Goal: Task Accomplishment & Management: Manage account settings

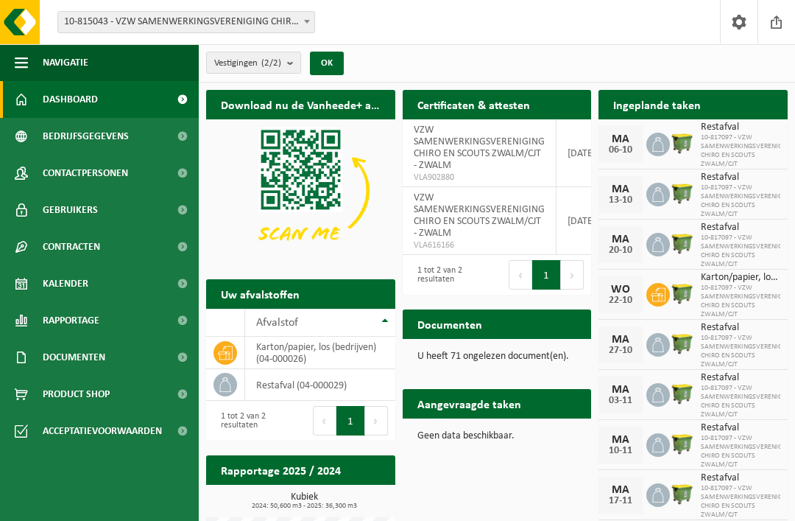
click at [731, 148] on span "10-817097 - VZW SAMENWERKINGSVERENIGING CHIRO EN SCOUTS ZWALM/CJT" at bounding box center [741, 150] width 80 height 35
click at [720, 148] on span "10-817097 - VZW SAMENWERKINGSVERENIGING CHIRO EN SCOUTS ZWALM/CJT" at bounding box center [741, 150] width 80 height 35
click at [638, 153] on div "[DATE]-[DATE]" at bounding box center [621, 144] width 44 height 37
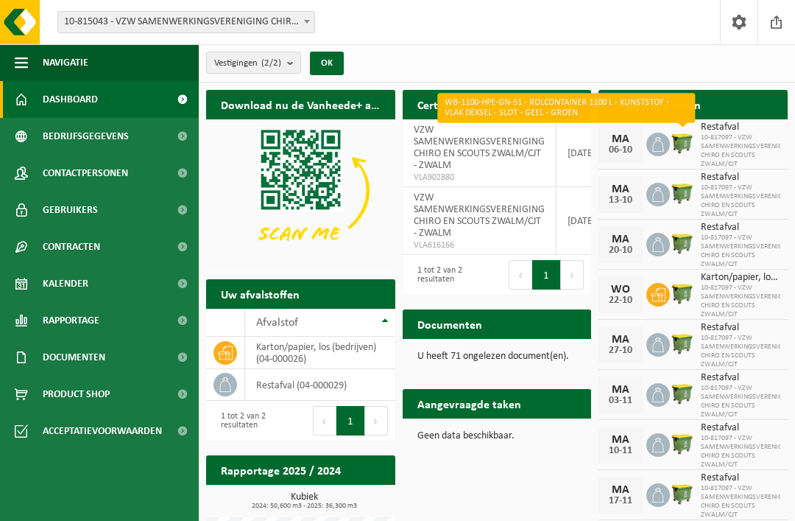
click at [761, 145] on span "10-817097 - VZW SAMENWERKINGSVERENIGING CHIRO EN SCOUTS ZWALM/CJT" at bounding box center [741, 150] width 80 height 35
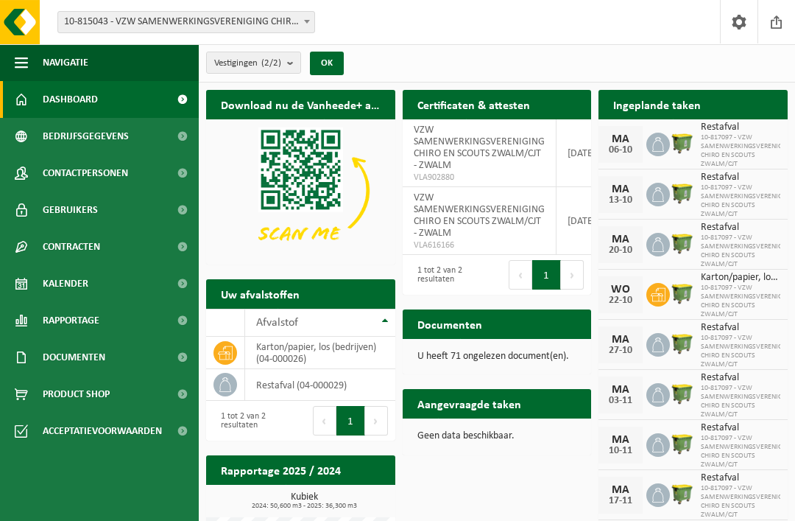
click at [763, 149] on span "10-817097 - VZW SAMENWERKINGSVERENIGING CHIRO EN SCOUTS ZWALM/CJT" at bounding box center [741, 150] width 80 height 35
click at [734, 119] on link "Bekijk uw kalender" at bounding box center [729, 133] width 113 height 29
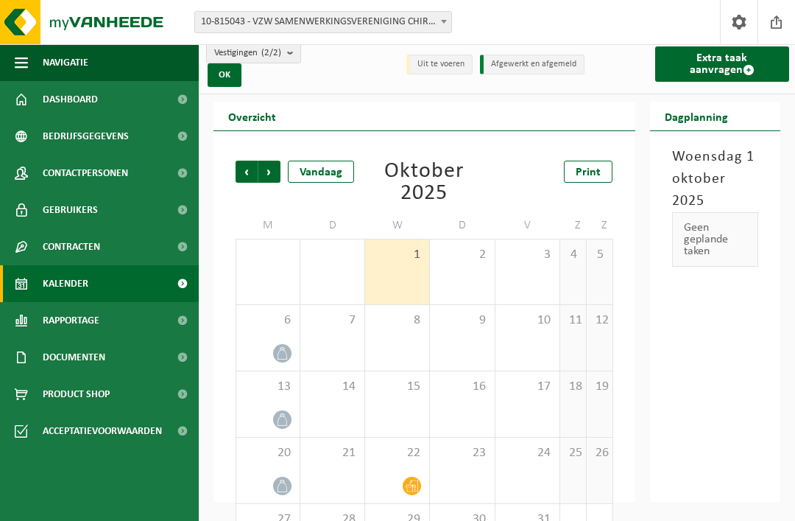
scroll to position [27, 0]
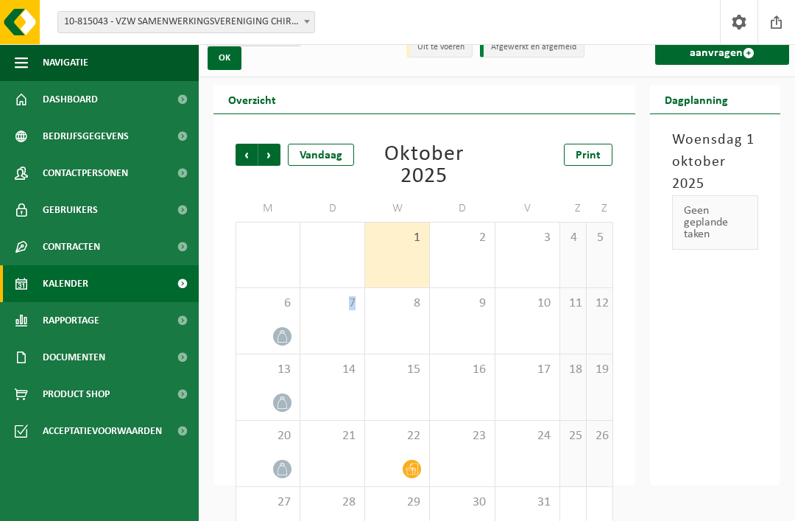
click at [281, 343] on span at bounding box center [282, 336] width 18 height 18
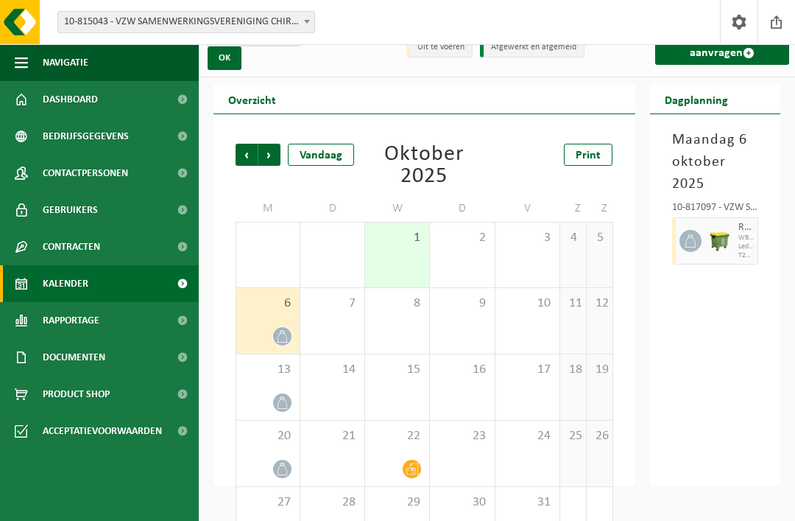
click at [281, 334] on icon at bounding box center [282, 336] width 13 height 13
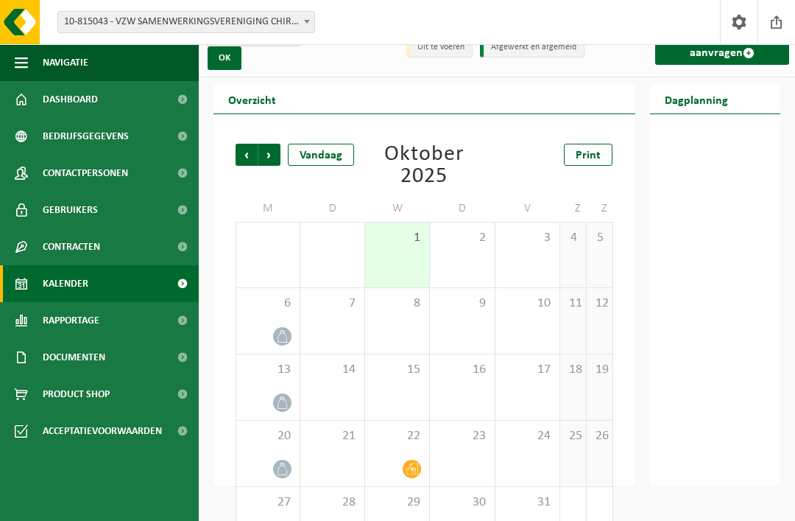
click at [290, 341] on span at bounding box center [282, 336] width 18 height 18
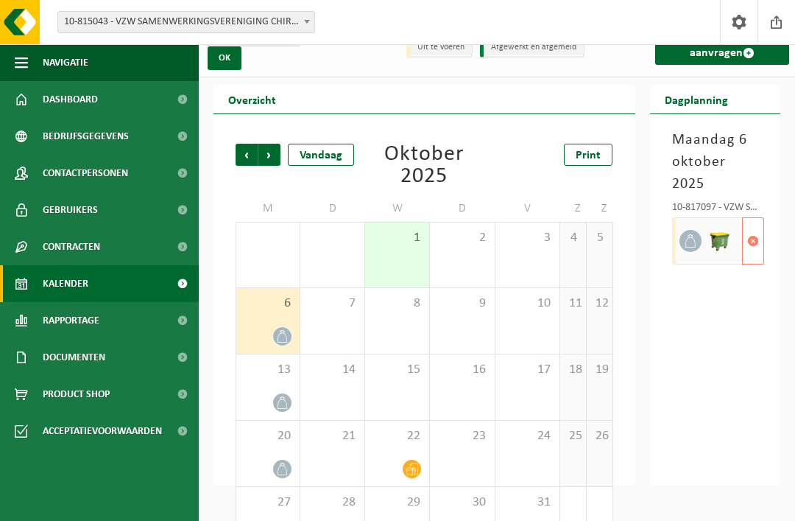
click at [756, 244] on span "button" at bounding box center [753, 240] width 12 height 29
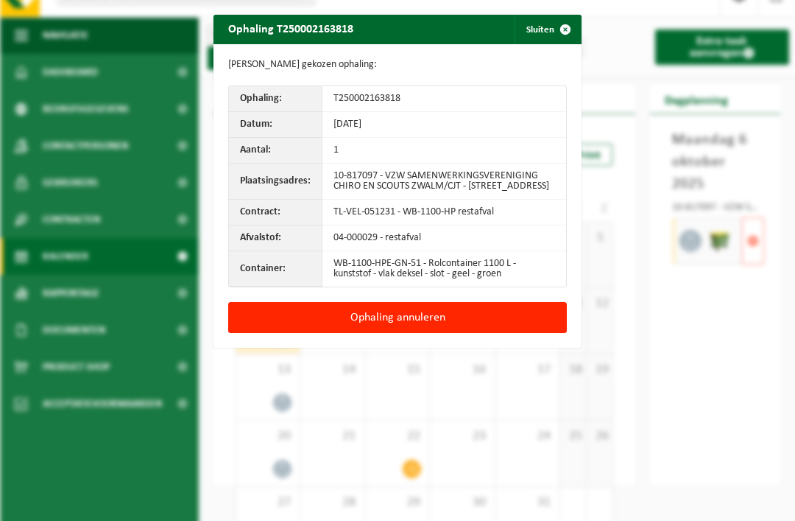
click at [423, 330] on button "Ophaling annuleren" at bounding box center [397, 317] width 339 height 31
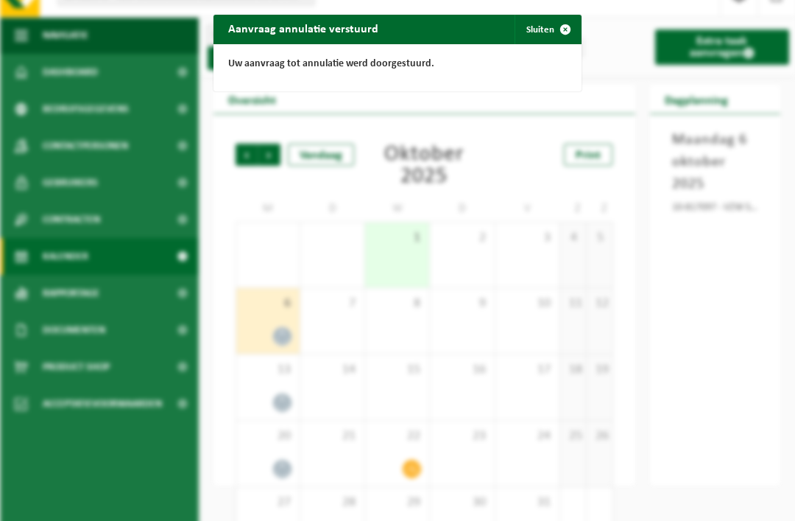
click at [552, 43] on span "button" at bounding box center [565, 29] width 29 height 29
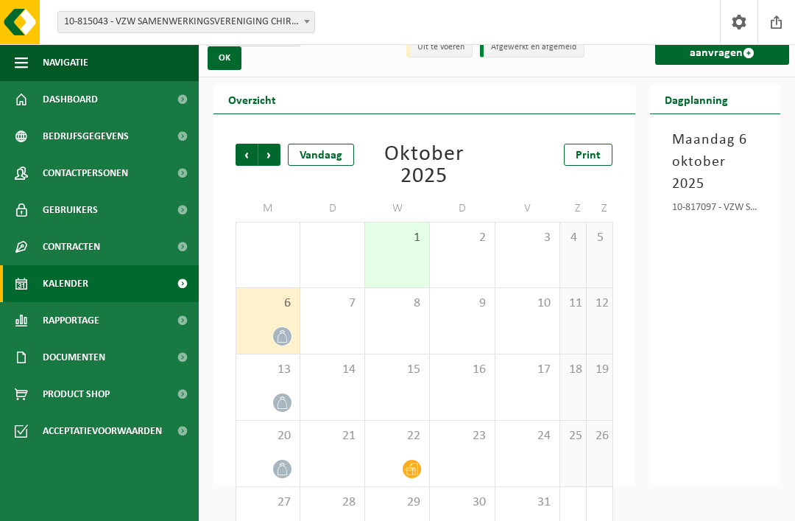
click at [272, 157] on span "Volgende" at bounding box center [269, 155] width 22 height 22
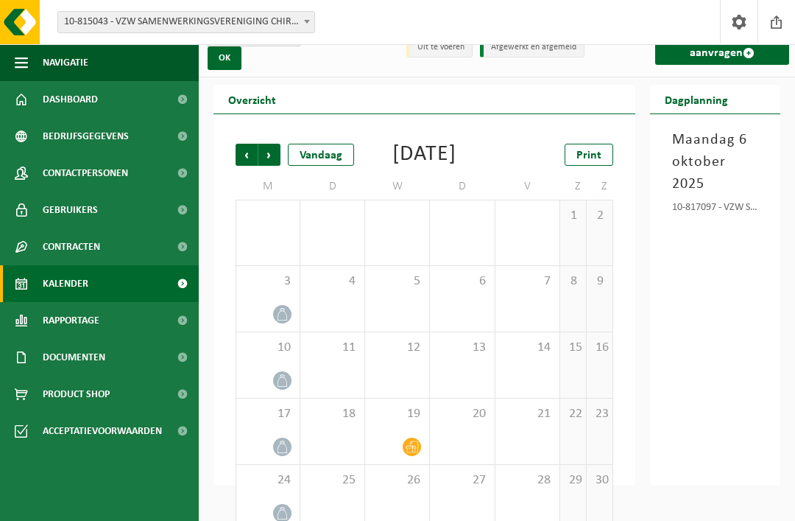
click at [261, 161] on span "Volgende" at bounding box center [269, 155] width 22 height 22
click at [272, 163] on span "Volgende" at bounding box center [269, 155] width 22 height 22
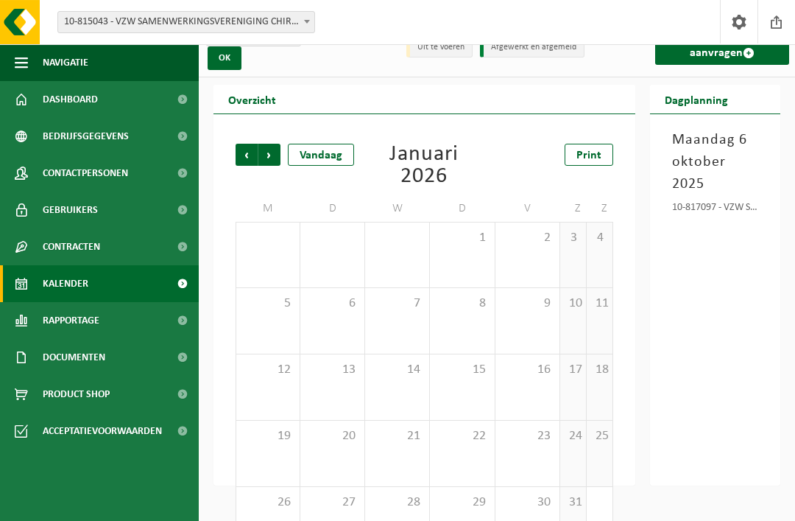
click at [240, 166] on div "Vorige Volgende Vandaag Januari 2026 Print" at bounding box center [425, 166] width 378 height 44
click at [244, 163] on span "Vorige" at bounding box center [247, 155] width 22 height 22
